Goal: Find specific page/section: Find specific page/section

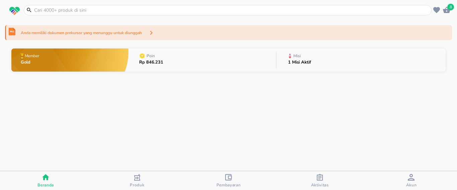
click at [236, 179] on div "Pembayaran" at bounding box center [228, 181] width 24 height 14
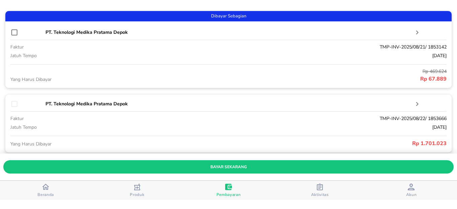
scroll to position [164, 0]
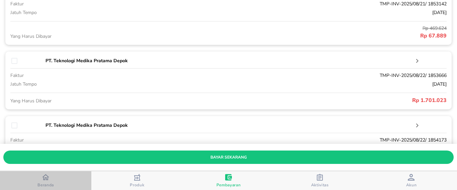
click at [60, 181] on span "Beranda" at bounding box center [45, 180] width 87 height 14
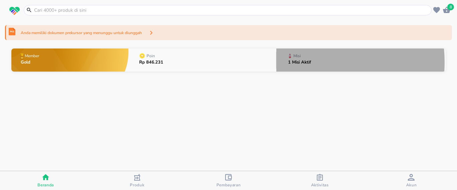
click at [294, 62] on p "1 Misi Aktif" at bounding box center [299, 62] width 23 height 4
